Goal: Go to known website: Access a specific website the user already knows

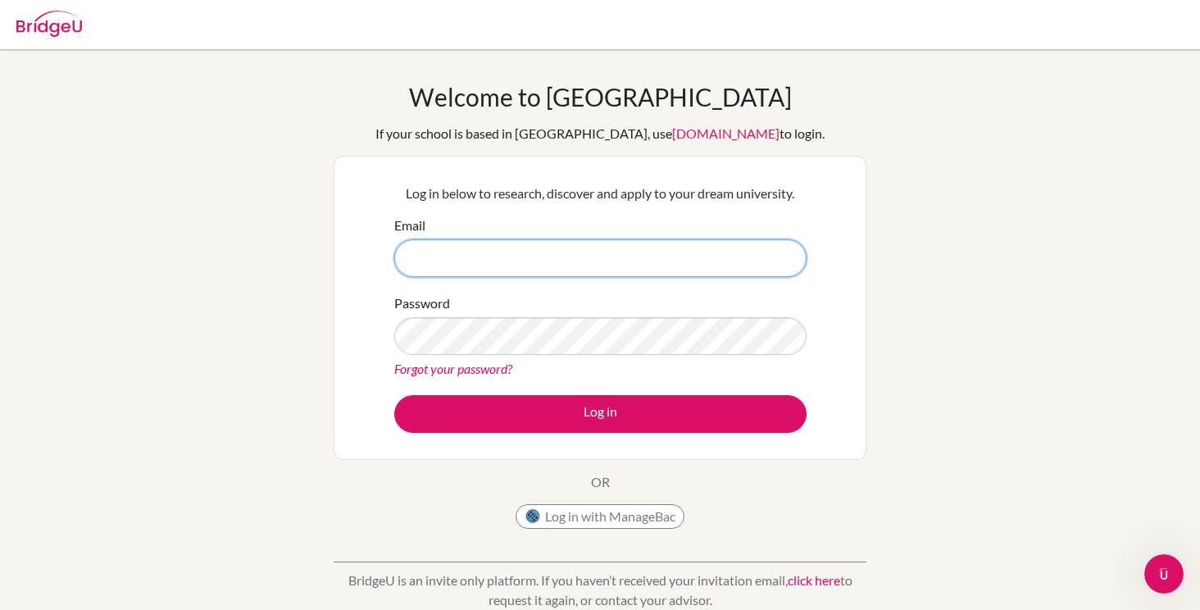
click at [450, 269] on input "Email" at bounding box center [600, 258] width 412 height 38
type input "[EMAIL_ADDRESS][DOMAIN_NAME]"
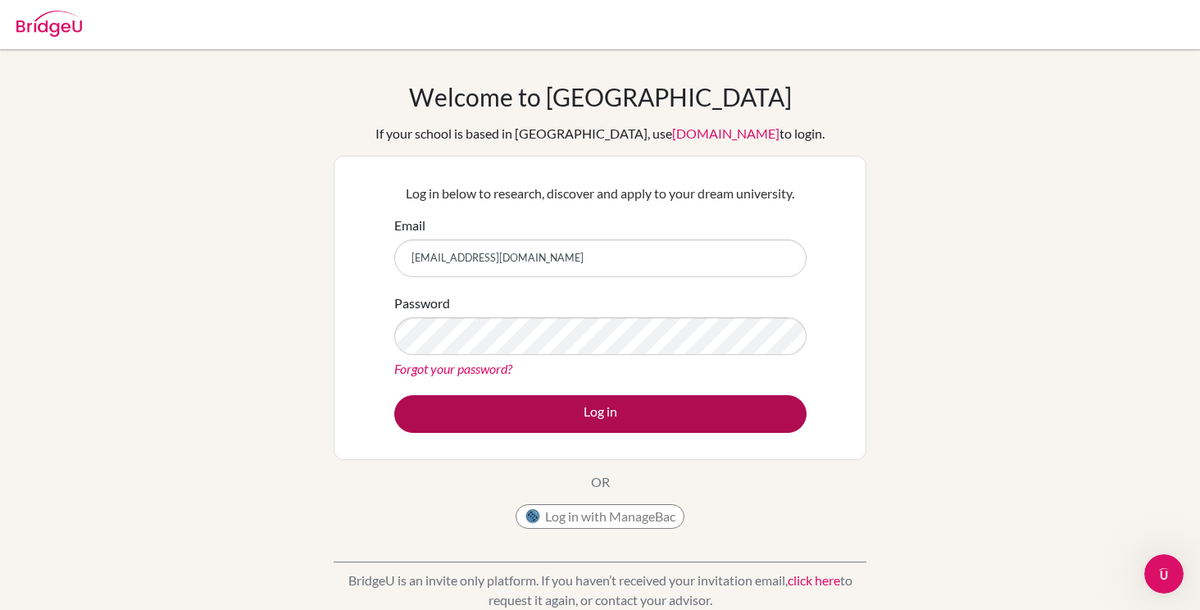
click at [528, 405] on button "Log in" at bounding box center [600, 414] width 412 height 38
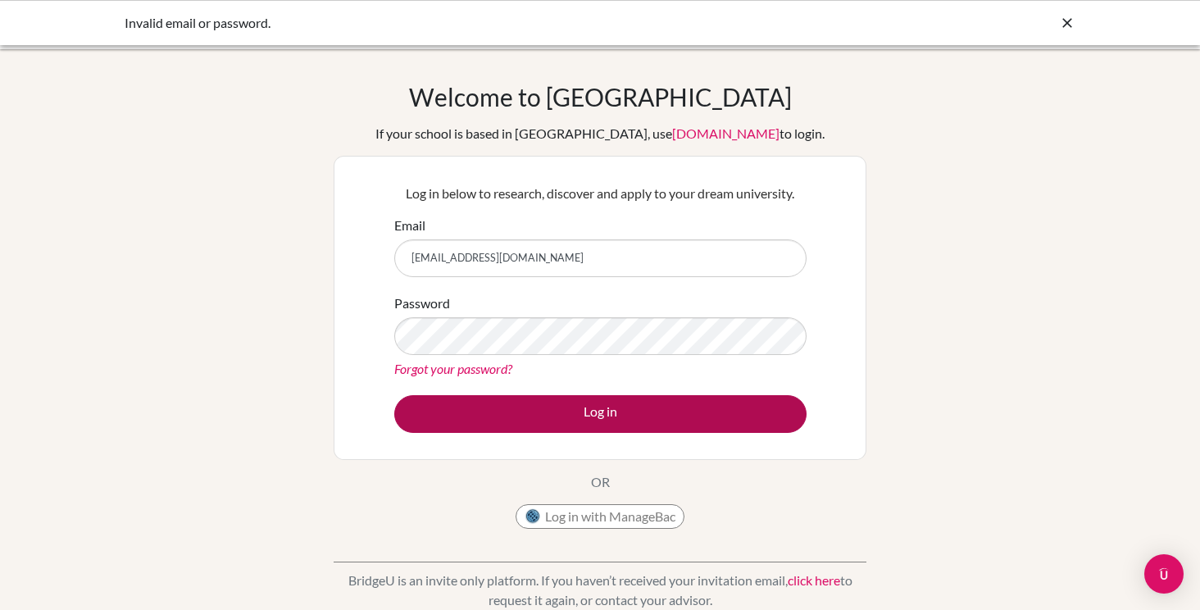
click at [496, 404] on button "Log in" at bounding box center [600, 414] width 412 height 38
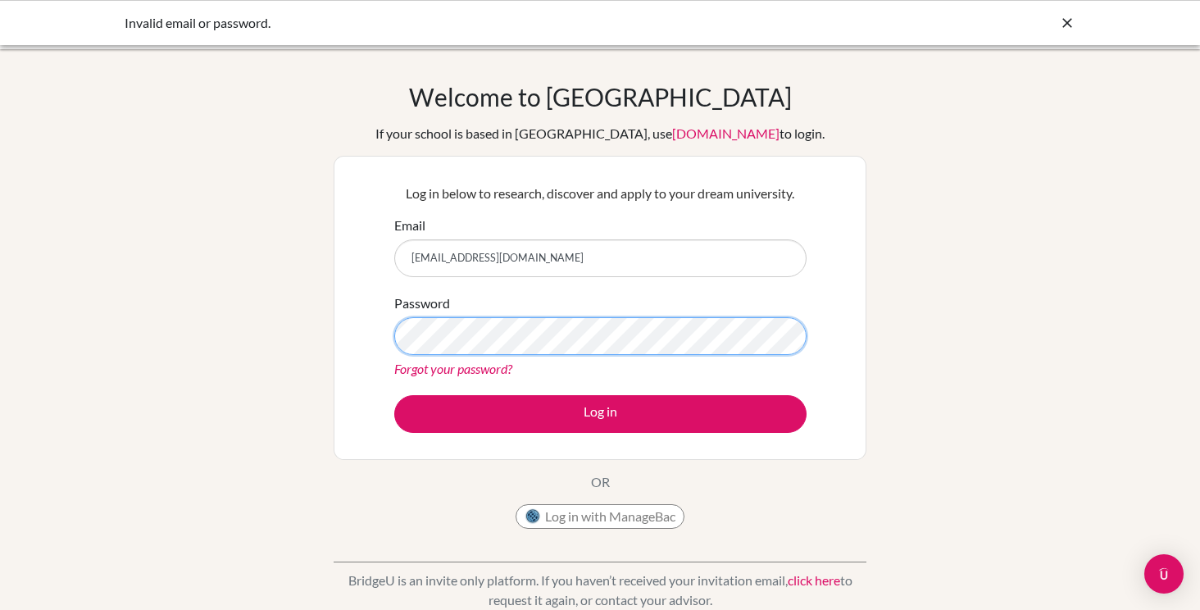
click at [289, 334] on div "Welcome to [GEOGRAPHIC_DATA] If your school is based in [GEOGRAPHIC_DATA], use …" at bounding box center [600, 350] width 1200 height 536
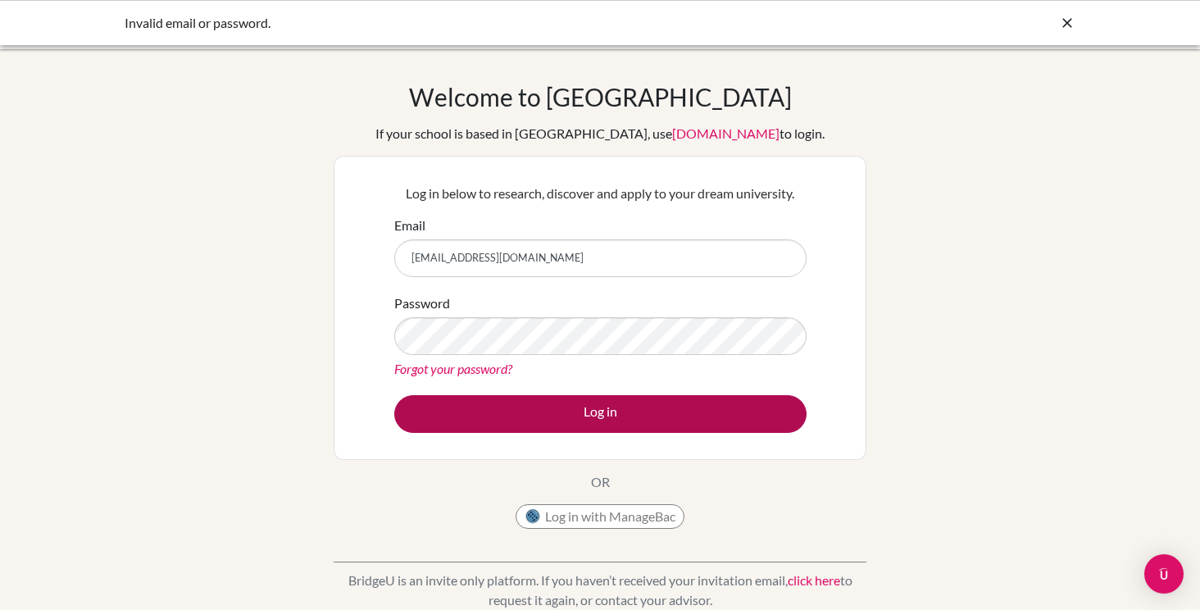
click at [414, 405] on button "Log in" at bounding box center [600, 414] width 412 height 38
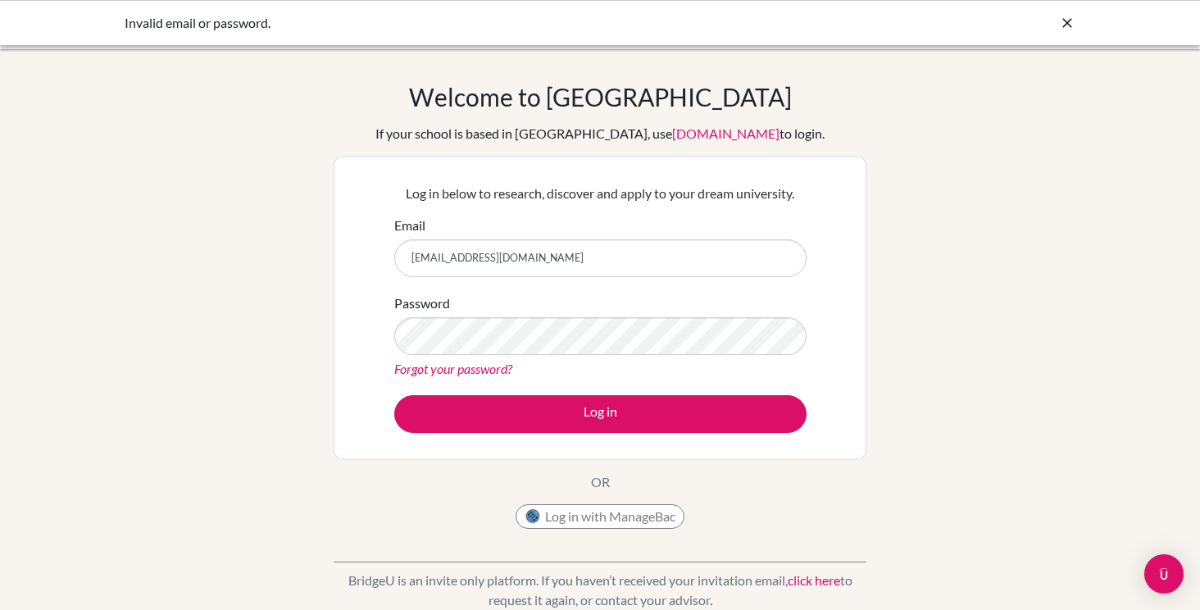
click at [878, 292] on div "Welcome to [GEOGRAPHIC_DATA] If your school is based in [GEOGRAPHIC_DATA], use …" at bounding box center [600, 350] width 1200 height 536
click at [1063, 26] on icon at bounding box center [1067, 23] width 16 height 16
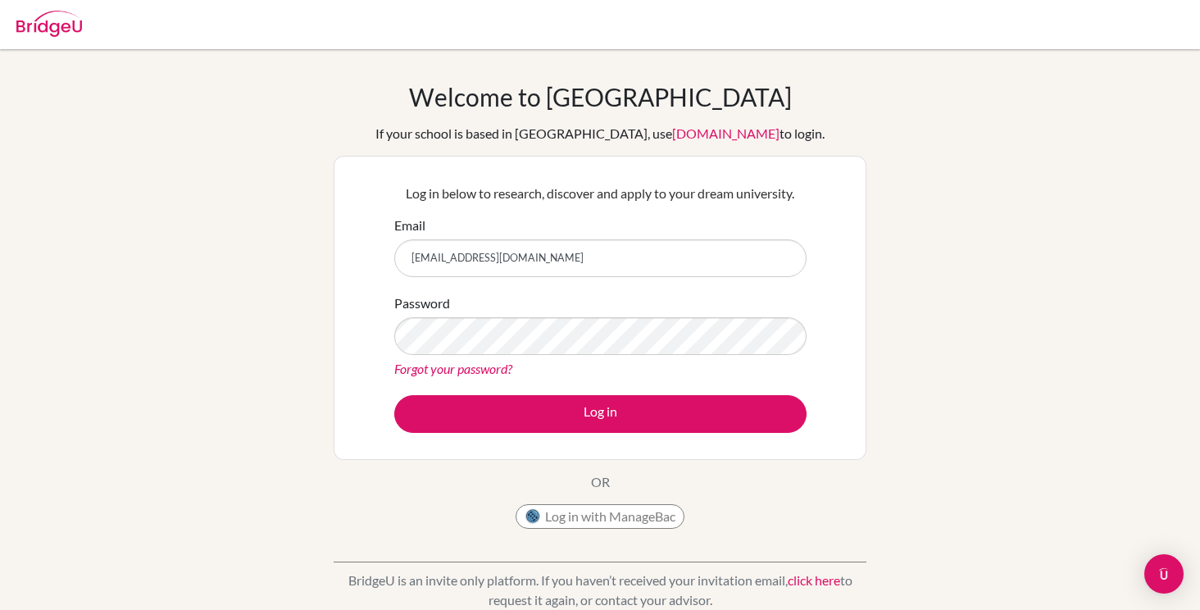
click at [703, 133] on link "[DOMAIN_NAME]" at bounding box center [725, 133] width 107 height 16
